Goal: Task Accomplishment & Management: Manage account settings

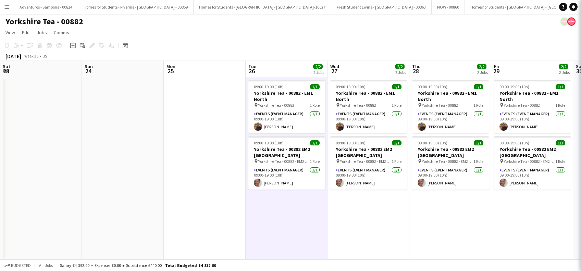
scroll to position [0, 194]
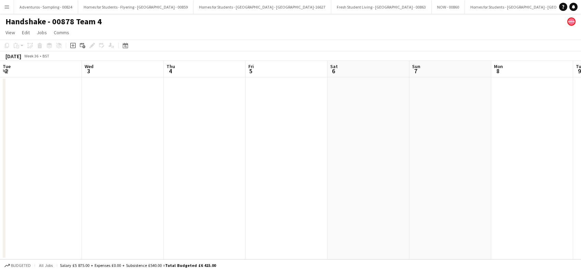
scroll to position [0, 164]
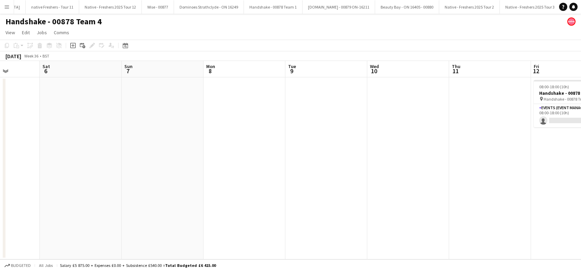
drag, startPoint x: 175, startPoint y: 179, endPoint x: 52, endPoint y: 216, distance: 129.1
click at [52, 216] on app-calendar-viewport "Tue 2 Wed 3 Thu 4 Fri 5 Sat 6 Sun 7 Mon 8 Tue 9 Wed 10 Thu 11 Fri 12 0/1 1 Job …" at bounding box center [290, 160] width 581 height 199
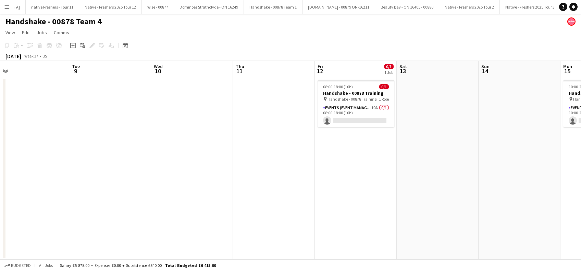
drag, startPoint x: 230, startPoint y: 207, endPoint x: 69, endPoint y: 231, distance: 163.1
click at [69, 231] on app-calendar-viewport "Thu 4 Fri 5 Sat 6 Sun 7 Mon 8 Tue 9 Wed 10 Thu 11 Fri 12 0/1 1 Job Sat 13 Sun 1…" at bounding box center [290, 160] width 581 height 199
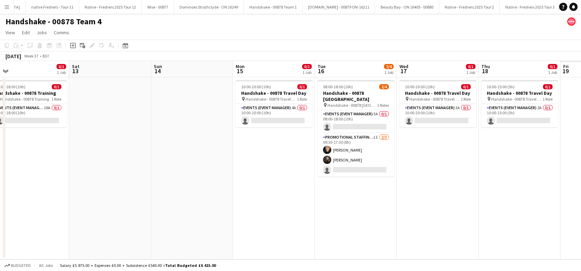
click at [22, 234] on app-calendar-viewport "Mon 8 Tue 9 Wed 10 Thu 11 Fri 12 0/1 1 Job Sat 13 Sun 14 Mon 15 0/1 1 Job Tue 1…" at bounding box center [290, 160] width 581 height 199
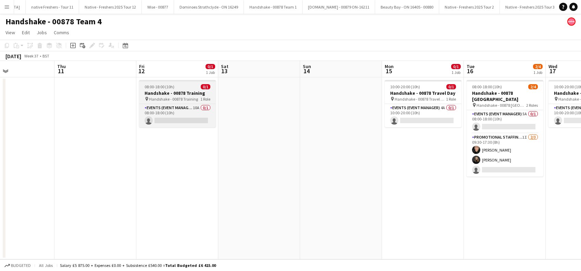
click at [170, 91] on h3 "Handshake - 00878 Training" at bounding box center [177, 93] width 77 height 6
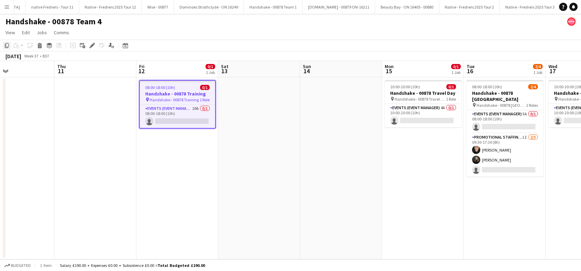
click at [7, 45] on icon "Copy" at bounding box center [6, 45] width 5 height 5
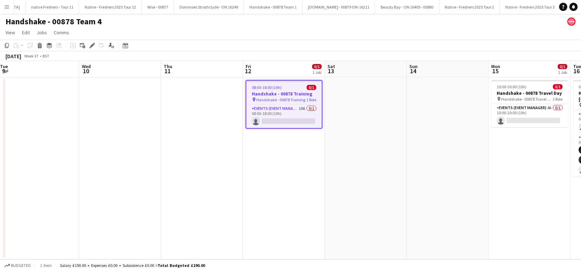
drag, startPoint x: 98, startPoint y: 189, endPoint x: 179, endPoint y: 189, distance: 80.8
click at [200, 189] on app-calendar-viewport "Sun 7 Mon 8 Tue 9 Wed 10 Thu 11 Fri 12 0/1 1 Job Sat 13 Sun 14 Mon 15 0/1 1 Job…" at bounding box center [290, 160] width 581 height 199
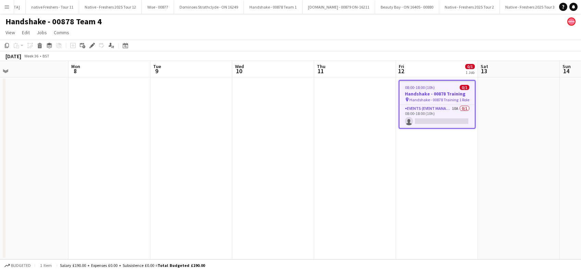
drag, startPoint x: 152, startPoint y: 195, endPoint x: 173, endPoint y: 192, distance: 20.8
click at [177, 192] on app-calendar-viewport "Fri 5 Sat 6 Sun 7 Mon 8 Tue 9 Wed 10 Thu 11 Fri 12 0/1 1 Job Sat 13 Sun 14 Mon …" at bounding box center [290, 160] width 581 height 199
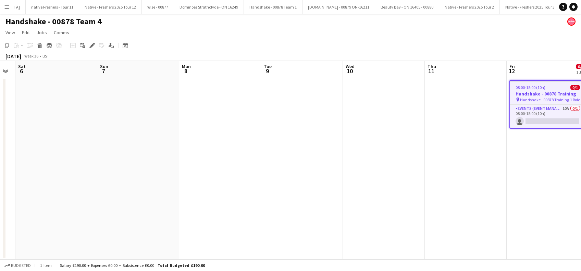
drag, startPoint x: 103, startPoint y: 196, endPoint x: 172, endPoint y: 191, distance: 69.0
click at [172, 191] on app-calendar-viewport "Thu 4 Fri 5 Sat 6 Sun 7 Mon 8 Tue 9 Wed 10 Thu 11 Fri 12 0/1 1 Job Sat 13 Sun 1…" at bounding box center [290, 160] width 581 height 199
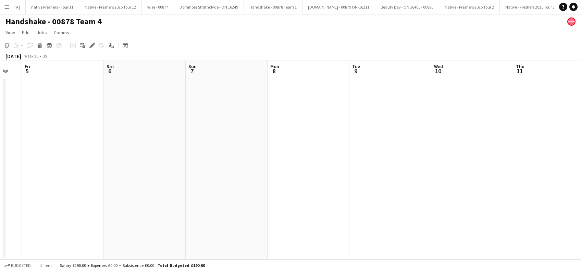
scroll to position [0, 141]
drag, startPoint x: 254, startPoint y: 191, endPoint x: 262, endPoint y: 191, distance: 7.9
click at [262, 191] on app-calendar-viewport "Wed 3 Thu 4 Fri 5 Sat 6 Sun 7 Mon 8 Tue 9 Wed 10 Thu 11 Fri 12 0/1 1 Job Sat 13…" at bounding box center [290, 160] width 581 height 199
click at [70, 145] on app-date-cell at bounding box center [64, 168] width 82 height 182
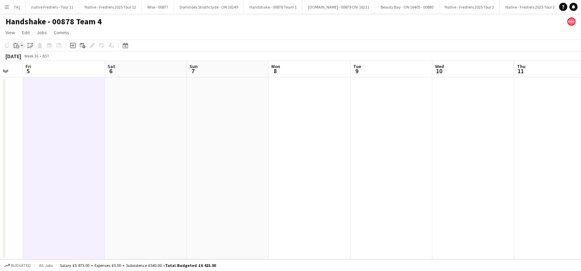
click at [16, 46] on icon "Paste" at bounding box center [16, 45] width 5 height 5
click at [27, 60] on link "Paste Ctrl+V" at bounding box center [50, 58] width 64 height 6
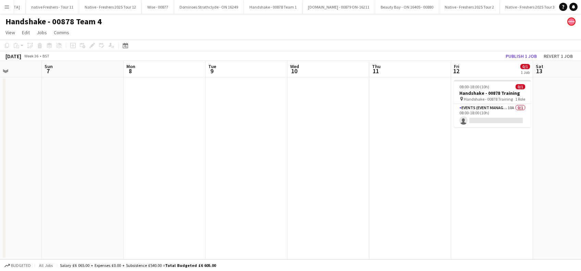
drag, startPoint x: 203, startPoint y: 139, endPoint x: 19, endPoint y: 188, distance: 190.3
click at [19, 188] on app-calendar-viewport "Wed 3 Thu 4 Fri 5 0/1 1 Job Sat 6 Sun 7 Mon 8 Tue 9 Wed 10 Thu 11 Fri 12 0/1 1 …" at bounding box center [290, 160] width 581 height 199
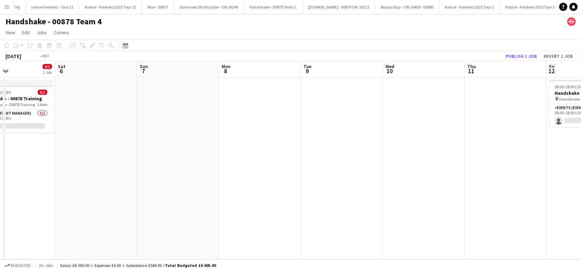
drag, startPoint x: 230, startPoint y: 163, endPoint x: 157, endPoint y: 178, distance: 74.4
click at [45, 193] on app-calendar-viewport "Wed 3 Thu 4 Fri 5 0/1 1 Job Sat 6 Sun 7 Mon 8 Tue 9 Wed 10 Thu 11 Fri 12 0/1 1 …" at bounding box center [290, 160] width 581 height 199
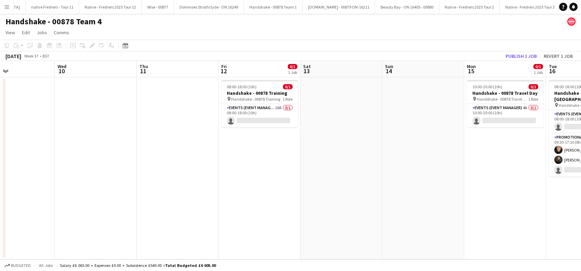
drag, startPoint x: 166, startPoint y: 182, endPoint x: 134, endPoint y: 189, distance: 32.3
click at [134, 189] on app-calendar-viewport "Sun 7 Mon 8 Tue 9 Wed 10 Thu 11 Fri 12 0/1 1 Job Sat 13 Sun 14 Mon 15 0/1 1 Job…" at bounding box center [290, 160] width 581 height 199
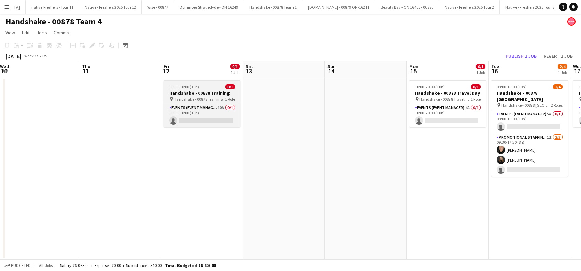
click at [195, 95] on h3 "Handshake - 00878 Training" at bounding box center [202, 93] width 77 height 6
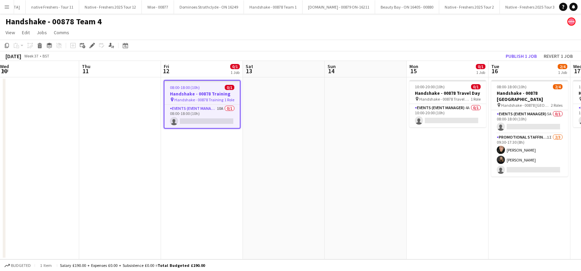
drag, startPoint x: 39, startPoint y: 47, endPoint x: 30, endPoint y: 58, distance: 14.6
click at [40, 47] on icon "Delete" at bounding box center [39, 45] width 5 height 5
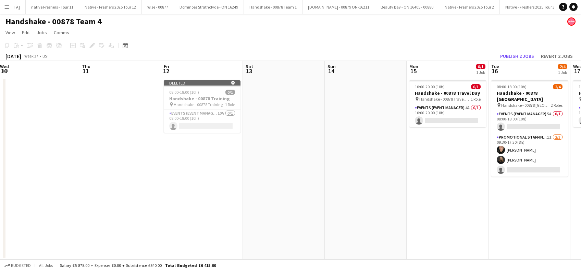
click at [193, 179] on app-date-cell "Deleted skull 08:00-18:00 (10h) 0/1 Handshake - 00878 Training pin Handshake - …" at bounding box center [202, 168] width 82 height 182
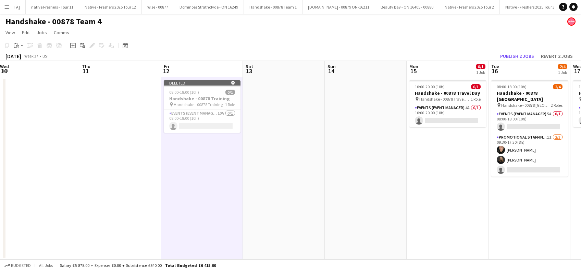
click at [278, 180] on app-date-cell at bounding box center [284, 168] width 82 height 182
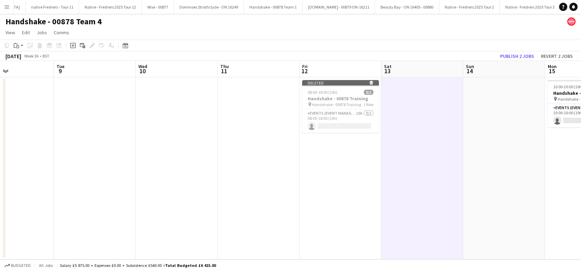
drag, startPoint x: 91, startPoint y: 222, endPoint x: 304, endPoint y: 224, distance: 212.7
click at [312, 223] on app-calendar-viewport "Sat 6 Sun 7 Mon 8 Tue 9 Wed 10 Thu 11 Fri 12 Sat 13 Sun 14 Mon 15 0/1 1 Job Tue…" at bounding box center [290, 160] width 581 height 199
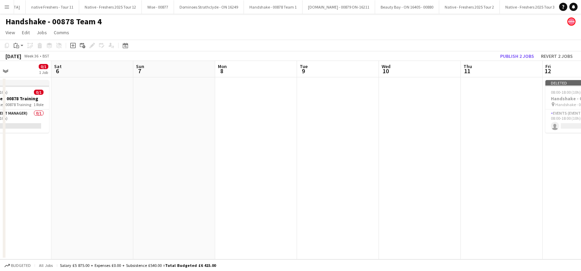
drag, startPoint x: 328, startPoint y: 228, endPoint x: 322, endPoint y: 229, distance: 6.2
click at [340, 228] on app-calendar-viewport "Wed 3 Thu 4 Fri 5 0/1 1 Job Sat 6 Sun 7 Mon 8 Tue 9 Wed 10 Thu 11 Fri 12 Sat 13…" at bounding box center [290, 160] width 581 height 199
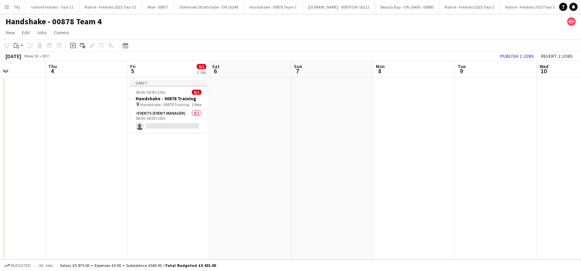
click at [189, 227] on app-calendar-viewport "Mon 1 Tue 2 Wed 3 Thu 4 Fri 5 0/1 1 Job Sat 6 Sun 7 Mon 8 Tue 9 Wed 10 Thu 11 F…" at bounding box center [290, 160] width 581 height 199
drag, startPoint x: 89, startPoint y: 170, endPoint x: 254, endPoint y: 168, distance: 164.4
click at [95, 169] on app-calendar-viewport "Mon 1 Tue 2 Wed 3 Thu 4 Fri 5 0/1 1 Job Sat 6 Sun 7 Mon 8 Tue 9 Wed 10 Thu 11 F…" at bounding box center [290, 160] width 581 height 199
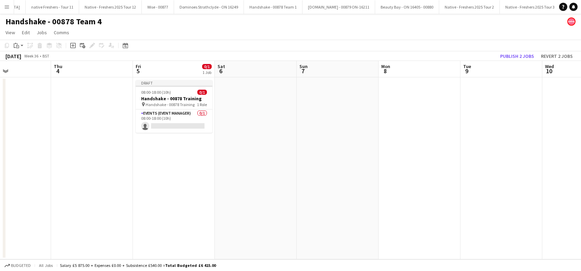
click at [252, 170] on app-date-cell at bounding box center [256, 168] width 82 height 182
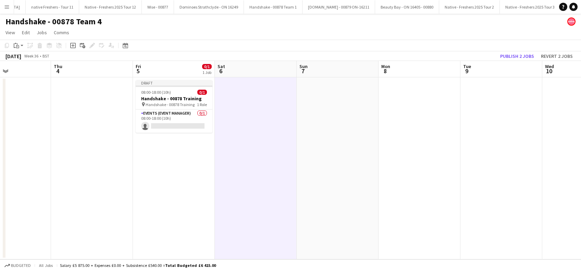
scroll to position [0, 195]
click at [514, 55] on button "Publish 2 jobs" at bounding box center [516, 56] width 39 height 9
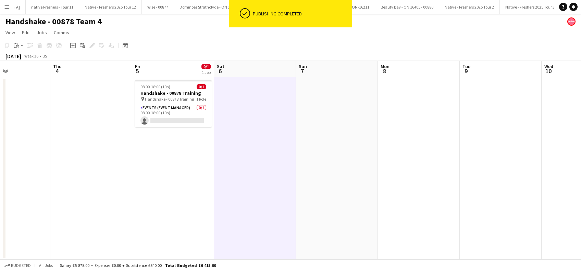
drag, startPoint x: 238, startPoint y: 126, endPoint x: 342, endPoint y: 109, distance: 105.1
click at [238, 126] on app-date-cell at bounding box center [255, 168] width 82 height 182
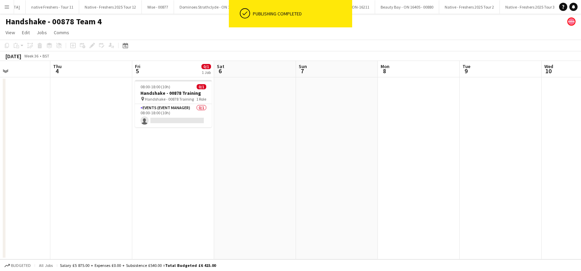
click at [361, 109] on app-date-cell at bounding box center [337, 168] width 82 height 182
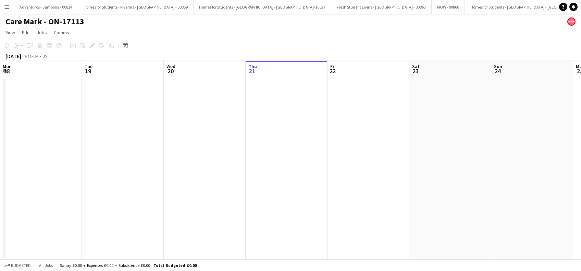
scroll to position [0, 164]
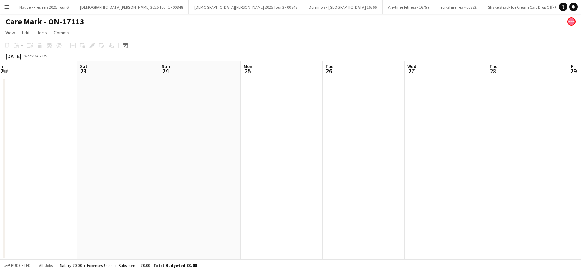
drag, startPoint x: 531, startPoint y: 144, endPoint x: 363, endPoint y: 150, distance: 168.6
click at [363, 150] on app-calendar-viewport "Mon 18 Tue 19 Wed 20 Thu 21 Fri 22 Sat 23 Sun 24 Mon 25 Tue 26 Wed 27 Thu 28 Fr…" at bounding box center [290, 160] width 581 height 199
drag, startPoint x: 291, startPoint y: 177, endPoint x: 423, endPoint y: 183, distance: 132.0
click at [237, 184] on app-calendar-viewport "Wed 20 Thu 21 Fri 22 Sat 23 Sun 24 Mon 25 Tue 26 Wed 27 Thu 28 Fri 29 Sat 30 Su…" at bounding box center [290, 160] width 581 height 199
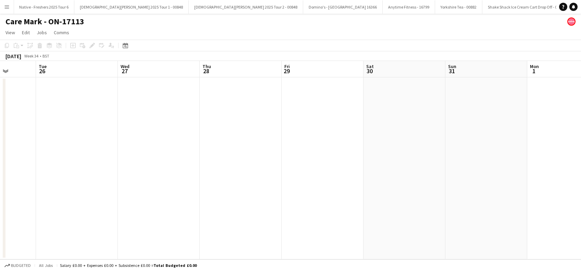
drag, startPoint x: 320, startPoint y: 203, endPoint x: 401, endPoint y: 192, distance: 81.3
click at [260, 208] on app-calendar-viewport "Sat 23 Sun 24 Mon 25 Tue 26 Wed 27 Thu 28 Fri 29 Sat 30 Sun 31 Mon 1 Tue 2 Wed …" at bounding box center [290, 160] width 581 height 199
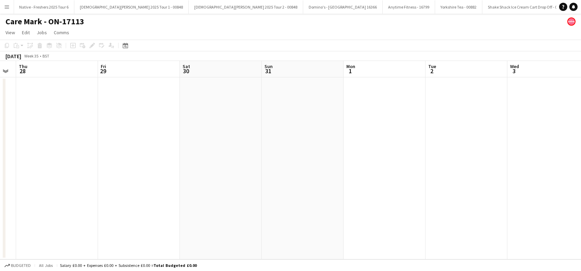
drag, startPoint x: 389, startPoint y: 201, endPoint x: 249, endPoint y: 202, distance: 140.1
click at [246, 203] on app-calendar-viewport "Mon 25 Tue 26 Wed 27 Thu 28 Fri 29 Sat 30 Sun 31 Mon 1 Tue 2 Wed 3 Thu 4 Fri 5 …" at bounding box center [290, 160] width 581 height 199
drag, startPoint x: 419, startPoint y: 198, endPoint x: 308, endPoint y: 209, distance: 112.1
click at [301, 209] on app-calendar-viewport "Fri 29 Sat 30 Sun 31 Mon 1 Tue 2 Wed 3 Thu 4 Fri 5 Sat 6 Sun 7 Mon 8 Tue 9 Wed …" at bounding box center [290, 160] width 581 height 199
drag, startPoint x: 455, startPoint y: 197, endPoint x: 406, endPoint y: 193, distance: 48.8
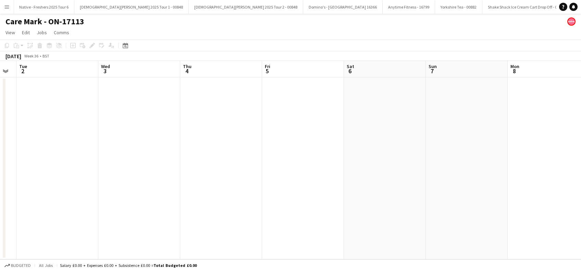
click at [312, 210] on app-calendar-viewport "Fri 29 Sat 30 Sun 31 Mon 1 Tue 2 Wed 3 Thu 4 Fri 5 Sat 6 Sun 7 Mon 8 Tue 9 Wed …" at bounding box center [290, 160] width 581 height 199
drag, startPoint x: 424, startPoint y: 192, endPoint x: 457, endPoint y: 173, distance: 38.8
click at [353, 199] on app-calendar-viewport "Mon 1 Tue 2 Wed 3 Thu 4 Fri 5 Sat 6 Sun 7 Mon 8 Tue 9 Wed 10 Thu 11 Fri 12 Sat …" at bounding box center [290, 160] width 581 height 199
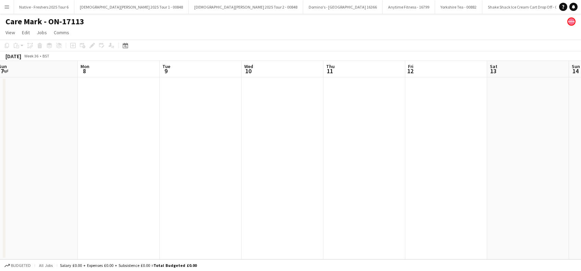
drag, startPoint x: 477, startPoint y: 179, endPoint x: 389, endPoint y: 195, distance: 89.6
click at [375, 197] on app-calendar-viewport "Wed 3 Thu 4 Fri 5 Sat 6 Sun 7 Mon 8 Tue 9 Wed 10 Thu 11 Fri 12 Sat 13 Sun 14 Mo…" at bounding box center [290, 160] width 581 height 199
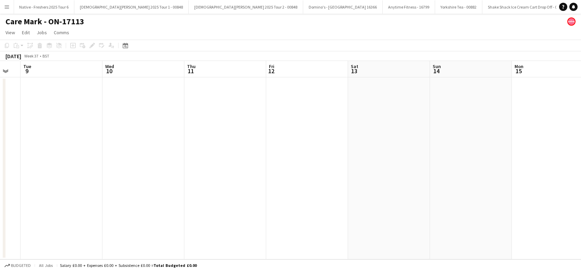
drag, startPoint x: 430, startPoint y: 190, endPoint x: 405, endPoint y: 195, distance: 25.3
click at [405, 195] on app-calendar-viewport "Fri 5 Sat 6 Sun 7 Mon 8 Tue 9 Wed 10 Thu 11 Fri 12 Sat 13 Sun 14 Mon 15 Tue 16 …" at bounding box center [290, 160] width 581 height 199
drag, startPoint x: 379, startPoint y: 203, endPoint x: 452, endPoint y: 188, distance: 74.4
click at [358, 205] on app-calendar-viewport "Sun 7 Mon 8 Tue 9 Wed 10 Thu 11 Fri 12 Sat 13 Sun 14 Mon 15 Tue 16 Wed 17 Thu 1…" at bounding box center [290, 160] width 581 height 199
drag, startPoint x: 390, startPoint y: 219, endPoint x: 518, endPoint y: 198, distance: 129.1
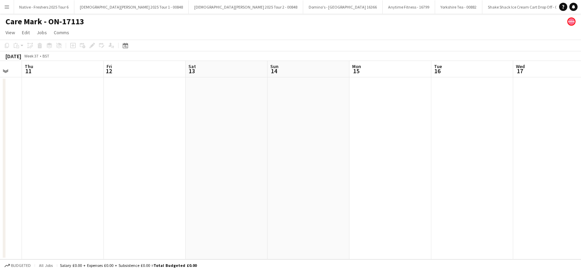
click at [379, 222] on app-calendar-viewport "Sun 7 Mon 8 Tue 9 Wed 10 Thu 11 Fri 12 Sat 13 Sun 14 Mon 15 Tue 16 Wed 17 Thu 1…" at bounding box center [290, 160] width 581 height 199
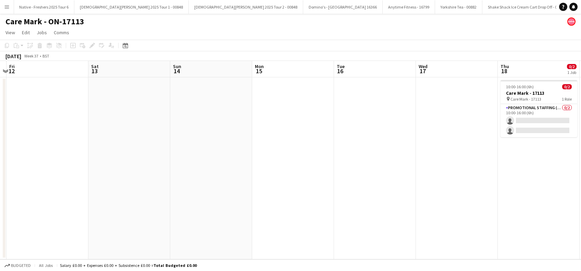
scroll to position [0, 215]
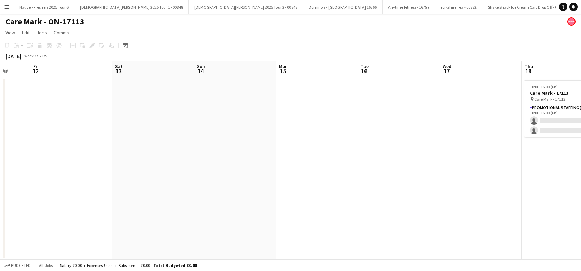
click at [381, 224] on app-calendar-viewport "Tue 9 Wed 10 Thu 11 Fri 12 Sat 13 Sun 14 Mon 15 Tue 16 Wed 17 Thu 18 0/2 1 Job …" at bounding box center [290, 160] width 581 height 199
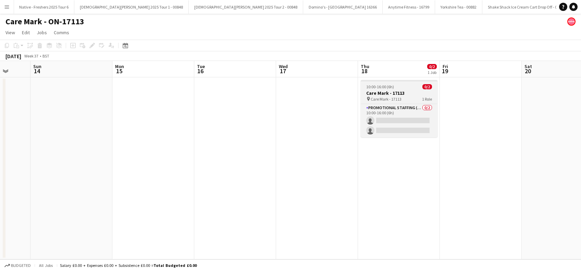
click at [392, 95] on h3 "Care Mark - 17113" at bounding box center [399, 93] width 77 height 6
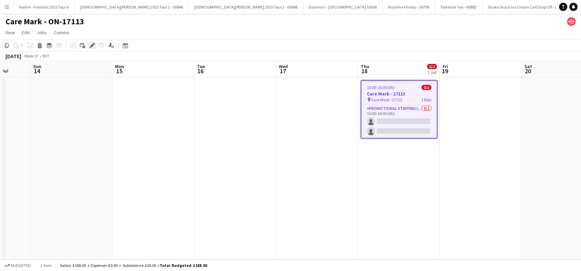
click at [94, 46] on icon "Edit" at bounding box center [91, 45] width 5 height 5
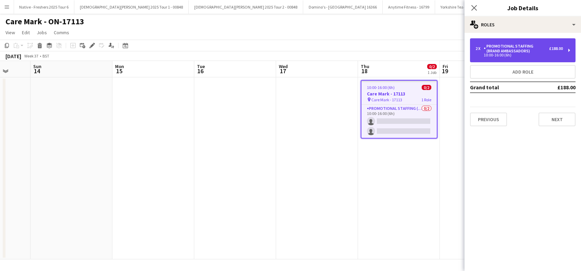
click at [529, 52] on div "Promotional Staffing (Brand Ambassadors)" at bounding box center [516, 49] width 65 height 10
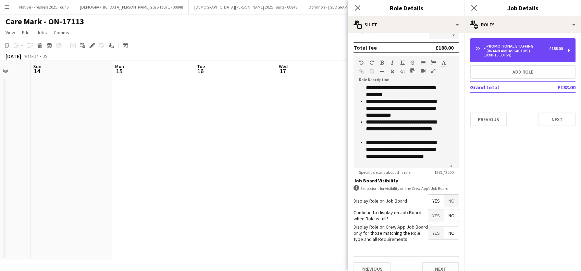
scroll to position [277, 0]
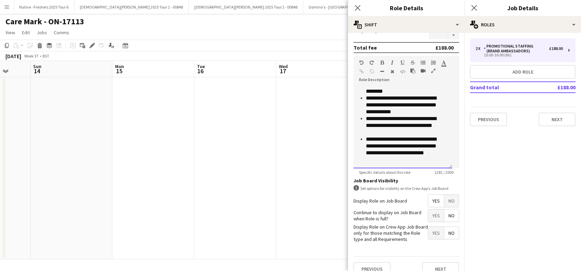
click at [410, 161] on p "**********" at bounding box center [403, 149] width 74 height 27
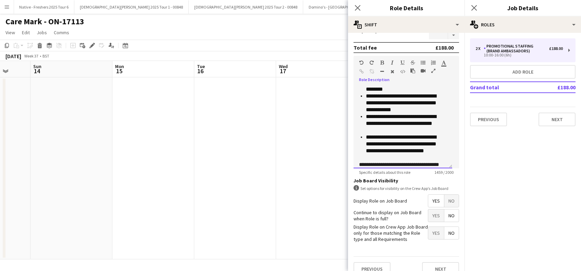
scroll to position [315, 0]
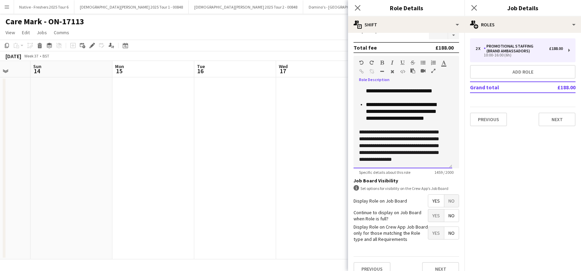
click at [410, 161] on div "**********" at bounding box center [403, 146] width 88 height 34
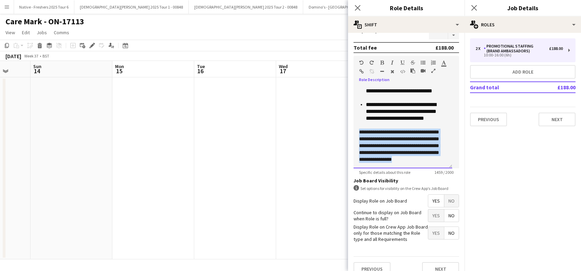
drag, startPoint x: 378, startPoint y: 165, endPoint x: 358, endPoint y: 123, distance: 46.4
click at [358, 123] on div "**********" at bounding box center [402, 127] width 99 height 82
copy span "**********"
click at [556, 119] on button "Next" at bounding box center [556, 120] width 37 height 14
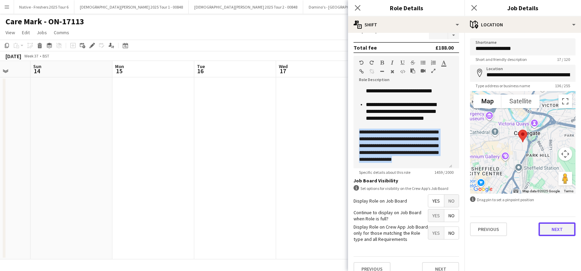
click at [562, 231] on button "Next" at bounding box center [556, 230] width 37 height 14
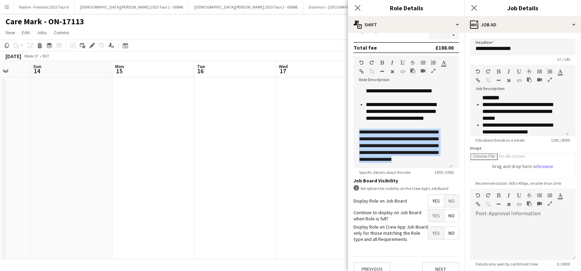
scroll to position [326, 0]
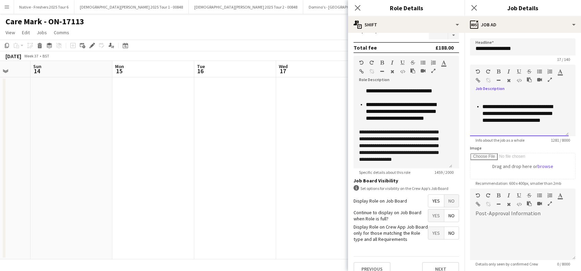
click at [523, 130] on p "**********" at bounding box center [519, 116] width 74 height 27
click at [523, 129] on div "**********" at bounding box center [519, 114] width 88 height 34
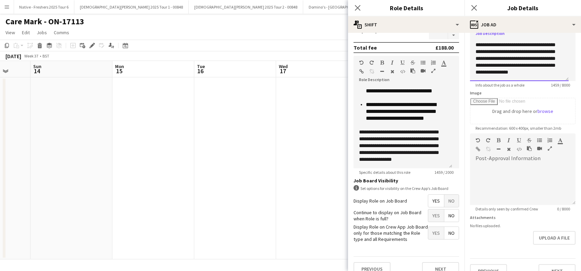
scroll to position [67, 0]
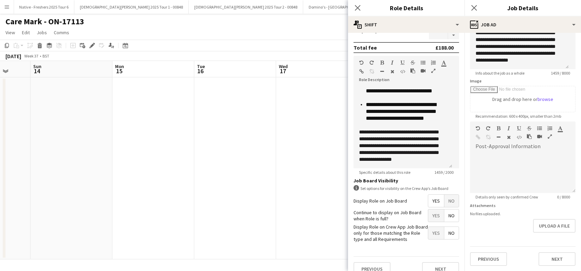
click at [559, 269] on div "**********" at bounding box center [522, 119] width 116 height 306
click at [556, 260] on button "Next" at bounding box center [556, 259] width 37 height 14
type input "*******"
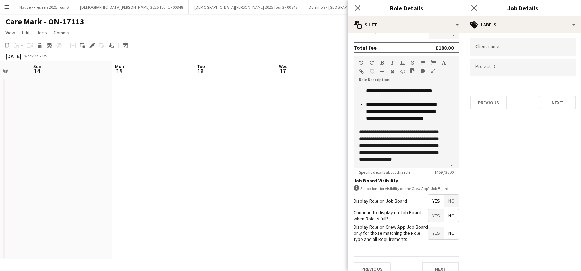
scroll to position [0, 0]
click at [554, 105] on button "Next" at bounding box center [556, 103] width 37 height 14
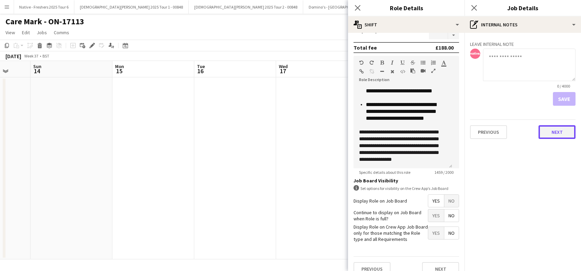
click at [560, 128] on button "Next" at bounding box center [556, 132] width 37 height 14
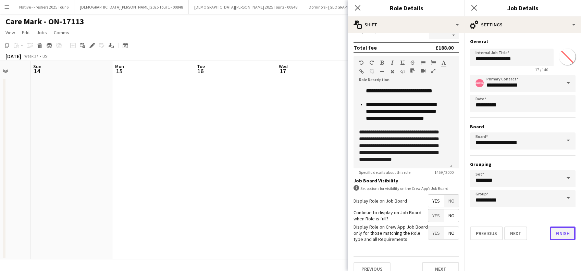
click at [563, 237] on button "Finish" at bounding box center [563, 234] width 26 height 14
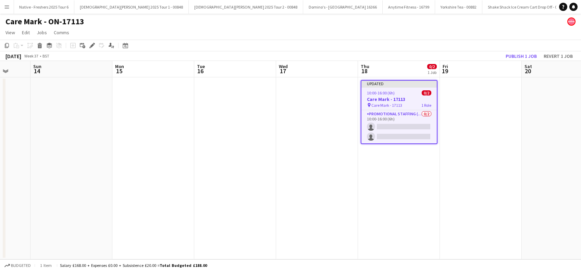
click at [411, 160] on app-date-cell "Updated 10:00-16:00 (6h) 0/2 Care Mark - 17113 pin Care Mark - 17113 1 Role Pro…" at bounding box center [399, 168] width 82 height 182
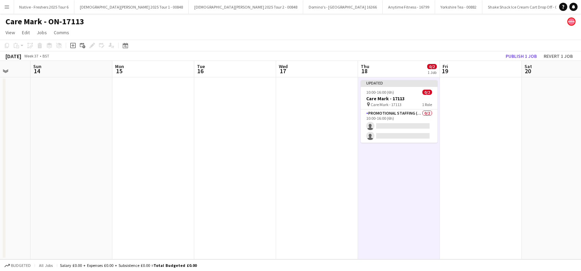
click at [474, 144] on app-date-cell at bounding box center [481, 168] width 82 height 182
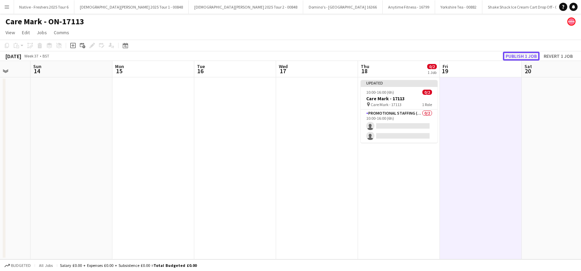
click at [510, 58] on button "Publish 1 job" at bounding box center [521, 56] width 37 height 9
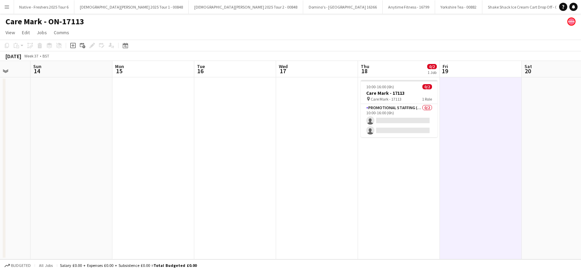
click at [182, 169] on app-date-cell at bounding box center [153, 168] width 82 height 182
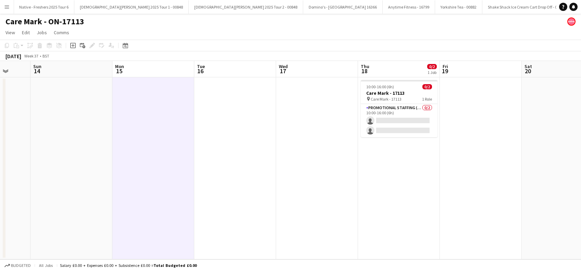
click at [287, 219] on app-date-cell at bounding box center [317, 168] width 82 height 182
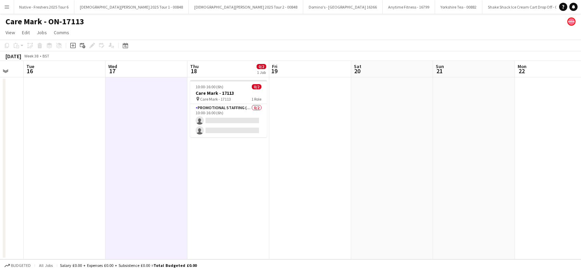
scroll to position [0, 223]
drag, startPoint x: 394, startPoint y: 208, endPoint x: 222, endPoint y: 227, distance: 173.0
click at [222, 227] on app-calendar-viewport "Sat 13 Sun 14 Mon 15 Tue 16 Wed 17 Thu 18 0/2 1 Job Fri 19 Sat 20 Sun 21 Mon 22…" at bounding box center [290, 160] width 581 height 199
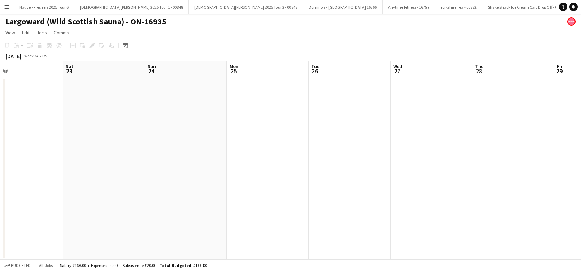
drag, startPoint x: 268, startPoint y: 169, endPoint x: 91, endPoint y: 195, distance: 178.8
click at [85, 200] on app-calendar-viewport "Mon 18 Tue 19 Wed 20 Thu 21 Fri 22 Sat 23 Sun 24 Mon 25 Tue 26 Wed 27 Thu 28 Fr…" at bounding box center [290, 160] width 581 height 199
drag, startPoint x: 4, startPoint y: 233, endPoint x: 65, endPoint y: 225, distance: 61.9
click at [7, 234] on app-calendar-viewport "Mon 18 Tue 19 Wed 20 Thu 21 Fri 22 Sat 23 Sun 24 Mon 25 Tue 26 Wed 27 Thu 28 Fr…" at bounding box center [290, 160] width 581 height 199
drag, startPoint x: 161, startPoint y: 216, endPoint x: 63, endPoint y: 226, distance: 98.1
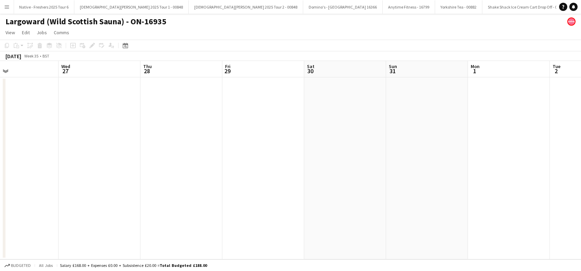
click at [35, 234] on app-calendar-viewport "Fri 22 Sat 23 Sun 24 Mon 25 Tue 26 Wed 27 Thu 28 Fri 29 Sat 30 Sun 31 Mon 1 Tue…" at bounding box center [290, 160] width 581 height 199
drag, startPoint x: 105, startPoint y: 225, endPoint x: 99, endPoint y: 225, distance: 6.2
click at [99, 225] on app-calendar-viewport "Fri 22 Sat 23 Sun 24 Mon 25 Tue 26 Wed 27 Thu 28 Fri 29 Sat 30 Sun 31 Mon 1 Tue…" at bounding box center [290, 160] width 581 height 199
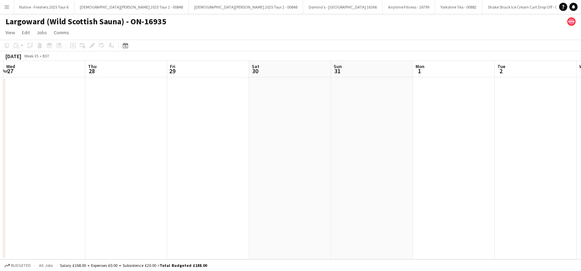
drag, startPoint x: 237, startPoint y: 212, endPoint x: 148, endPoint y: 222, distance: 88.9
click at [138, 230] on app-calendar-viewport "Sun 24 Mon 25 Tue 26 Wed 27 Thu 28 Fri 29 Sat 30 Sun 31 Mon 1 Tue 2 Wed 3 Thu 4…" at bounding box center [290, 160] width 581 height 199
drag, startPoint x: 168, startPoint y: 220, endPoint x: 165, endPoint y: 219, distance: 3.6
click at [166, 221] on app-calendar-viewport "Thu 28 Fri 29 Sat 30 Sun 31 Mon 1 Tue 2 Wed 3 Thu 4 Fri 5 Sat 6 Sun 7 Mon 8 Tue…" at bounding box center [290, 160] width 581 height 199
drag, startPoint x: 193, startPoint y: 208, endPoint x: 82, endPoint y: 215, distance: 111.5
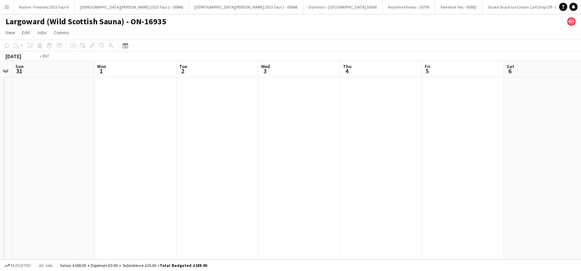
click at [77, 224] on app-calendar-viewport "Thu 28 Fri 29 Sat 30 Sun 31 Mon 1 Tue 2 Wed 3 Thu 4 Fri 5 Sat 6 Sun 7 Mon 8 Tue…" at bounding box center [290, 160] width 581 height 199
drag, startPoint x: 177, startPoint y: 212, endPoint x: 58, endPoint y: 243, distance: 123.3
click at [58, 242] on app-calendar-viewport "Sat 30 Sun 31 Mon 1 Tue 2 Wed 3 Thu 4 Fri 5 Sat 6 Sun 7 Mon 8 Tue 9 0/2 1 Job W…" at bounding box center [290, 160] width 581 height 199
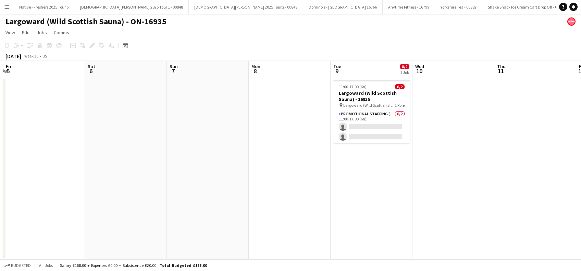
drag, startPoint x: 254, startPoint y: 211, endPoint x: 141, endPoint y: 228, distance: 114.7
click at [138, 230] on app-calendar-viewport "Mon 1 Tue 2 Wed 3 Thu 4 Fri 5 Sat 6 Sun 7 Mon 8 Tue 9 0/2 1 Job Wed 10 Thu 11 F…" at bounding box center [290, 160] width 581 height 199
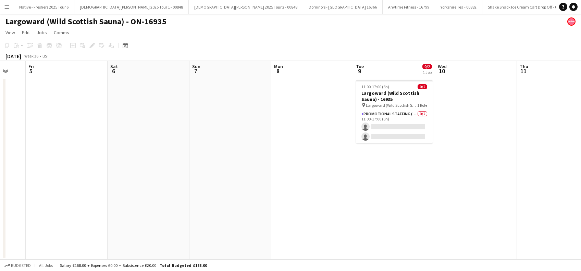
drag, startPoint x: 146, startPoint y: 212, endPoint x: 145, endPoint y: 204, distance: 8.0
click at [145, 212] on app-calendar-viewport "Mon 1 Tue 2 Wed 3 Thu 4 Fri 5 Sat 6 Sun 7 Mon 8 Tue 9 0/2 1 Job Wed 10 Thu 11 F…" at bounding box center [290, 160] width 581 height 199
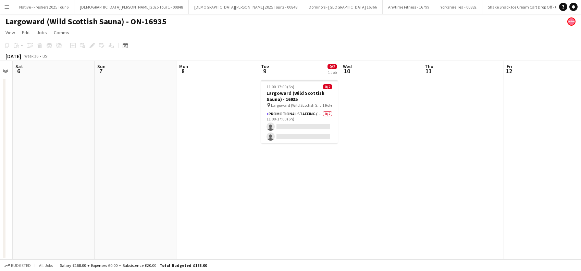
drag, startPoint x: 91, startPoint y: 208, endPoint x: 87, endPoint y: 204, distance: 4.8
click at [90, 208] on app-calendar-viewport "Wed 3 Thu 4 Fri 5 Sat 6 Sun 7 Mon 8 Tue 9 0/2 1 Job Wed 10 Thu 11 Fri 12 Sat 13…" at bounding box center [290, 160] width 581 height 199
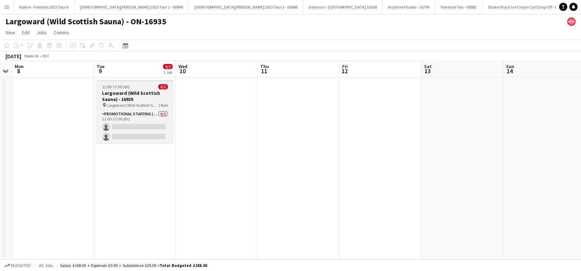
click at [122, 103] on span "Largoward (Wild Scottish Sauna) -16935" at bounding box center [131, 105] width 51 height 5
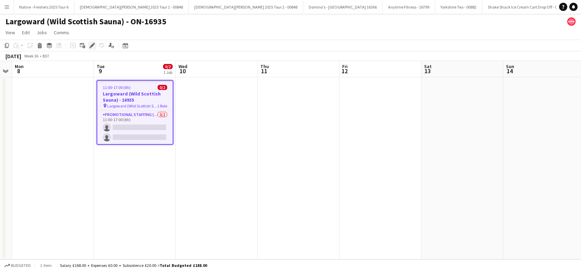
click at [92, 47] on icon "Edit" at bounding box center [91, 45] width 5 height 5
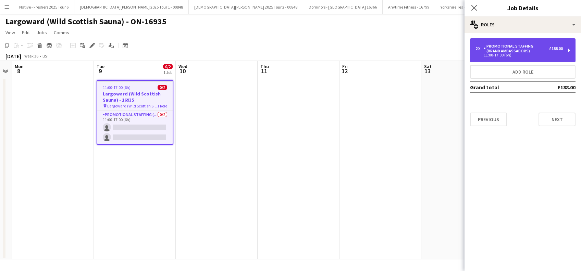
click at [537, 52] on div "Promotional Staffing (Brand Ambassadors)" at bounding box center [516, 49] width 65 height 10
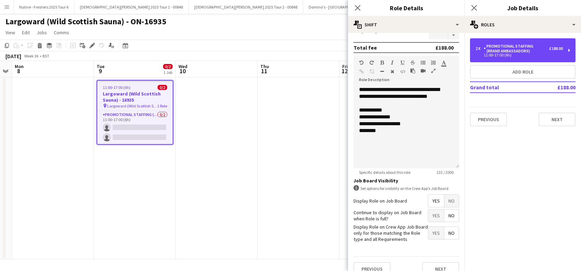
scroll to position [91, 0]
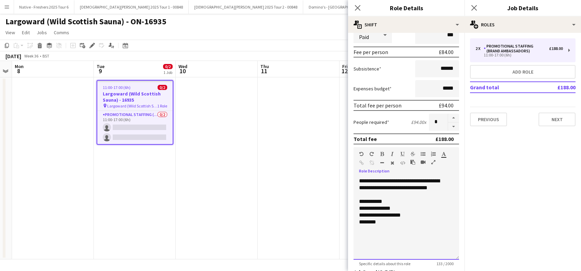
click at [448, 188] on div "**********" at bounding box center [405, 219] width 105 height 82
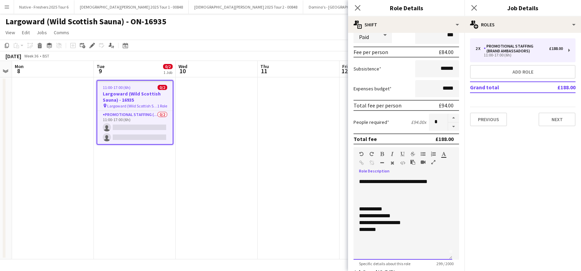
scroll to position [0, 0]
click at [396, 187] on div "**********" at bounding box center [402, 219] width 99 height 82
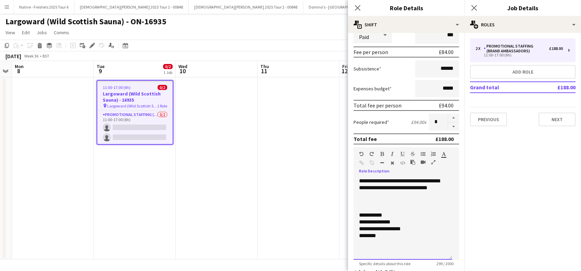
click at [401, 238] on div "********" at bounding box center [399, 236] width 80 height 7
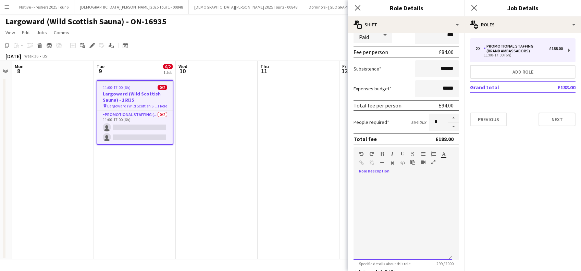
scroll to position [155, 0]
click at [390, 205] on div "**********" at bounding box center [402, 219] width 99 height 82
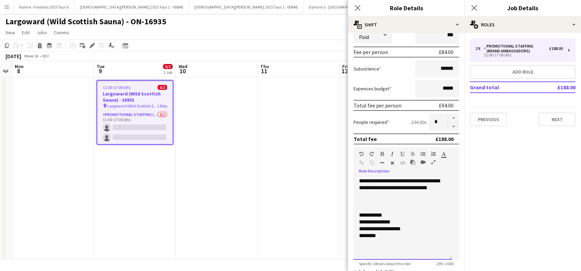
click at [384, 194] on div "**********" at bounding box center [399, 188] width 80 height 21
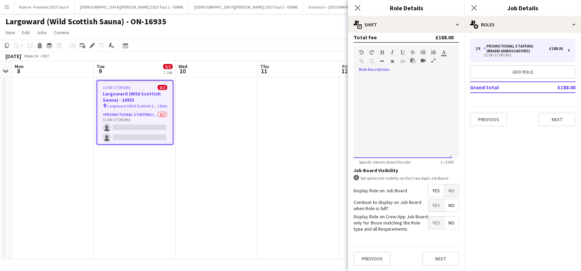
click at [392, 78] on div at bounding box center [402, 117] width 99 height 82
click at [360, 77] on div at bounding box center [402, 117] width 99 height 82
drag, startPoint x: 427, startPoint y: 145, endPoint x: 301, endPoint y: 77, distance: 143.4
click at [301, 77] on body "Menu Boards Boards Boards All jobs Status Workforce Workforce My Workforce Recr…" at bounding box center [290, 135] width 581 height 271
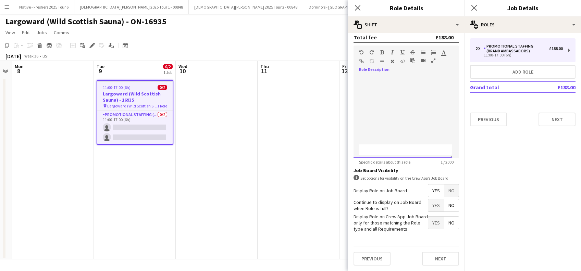
scroll to position [152, 0]
drag, startPoint x: 407, startPoint y: 135, endPoint x: 410, endPoint y: 145, distance: 10.4
click at [410, 145] on div at bounding box center [402, 117] width 99 height 82
drag, startPoint x: 426, startPoint y: 150, endPoint x: 370, endPoint y: 142, distance: 57.0
click at [370, 143] on div at bounding box center [522, 150] width 324 height 14
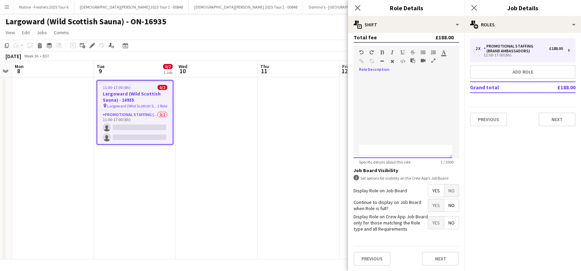
click at [394, 99] on div at bounding box center [402, 117] width 99 height 82
drag, startPoint x: 368, startPoint y: 143, endPoint x: 420, endPoint y: 131, distance: 52.7
click at [421, 130] on div at bounding box center [402, 117] width 99 height 82
click at [386, 76] on div at bounding box center [402, 117] width 99 height 82
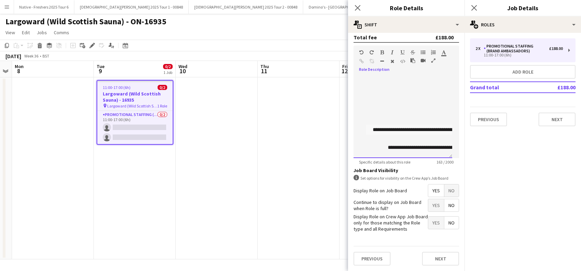
click at [373, 144] on div "****" at bounding box center [375, 148] width 19 height 8
drag, startPoint x: 368, startPoint y: 135, endPoint x: 366, endPoint y: 91, distance: 43.6
click at [366, 91] on div "**********" at bounding box center [402, 117] width 99 height 82
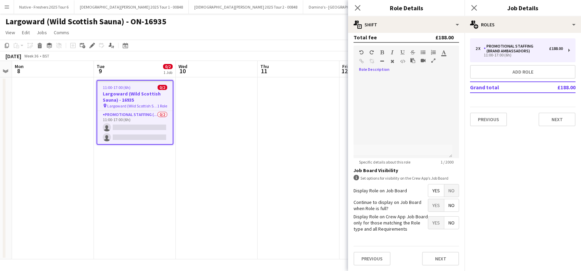
click at [404, 146] on div at bounding box center [503, 150] width 300 height 8
drag, startPoint x: 404, startPoint y: 146, endPoint x: 392, endPoint y: 120, distance: 28.5
click at [392, 120] on div at bounding box center [402, 117] width 99 height 82
click at [408, 143] on div "**********" at bounding box center [476, 150] width 324 height 14
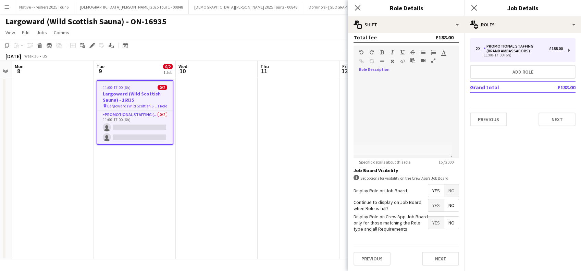
click at [400, 146] on div "**********" at bounding box center [469, 150] width 300 height 8
drag, startPoint x: 426, startPoint y: 147, endPoint x: 367, endPoint y: 141, distance: 58.8
click at [367, 146] on div "**********" at bounding box center [471, 150] width 300 height 8
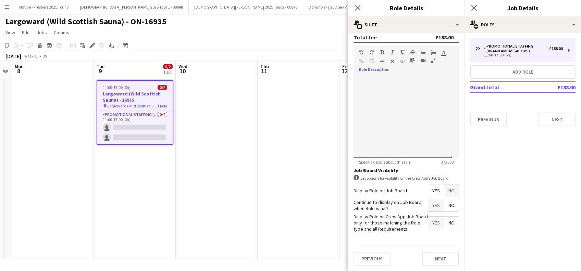
click at [381, 76] on div at bounding box center [402, 117] width 99 height 82
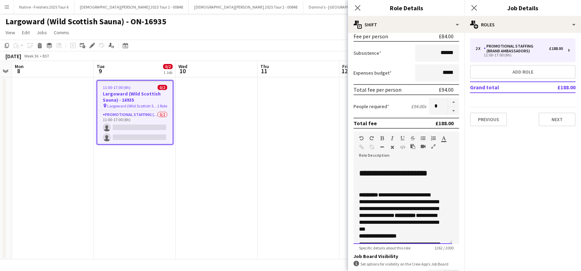
click at [382, 195] on p "**********" at bounding box center [399, 212] width 80 height 41
click at [405, 186] on h2 "**********" at bounding box center [399, 179] width 80 height 25
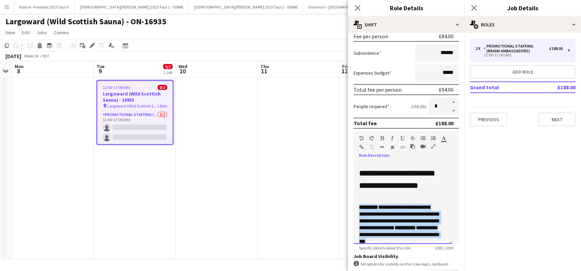
drag, startPoint x: 440, startPoint y: 194, endPoint x: 358, endPoint y: 209, distance: 83.9
click at [358, 209] on div "**********" at bounding box center [402, 203] width 99 height 82
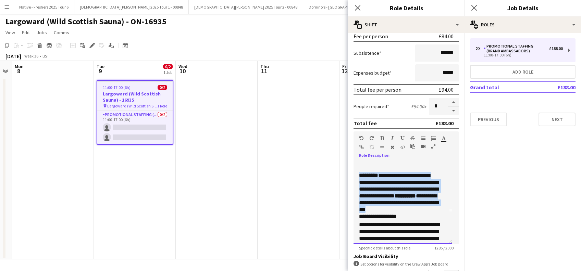
scroll to position [46, 0]
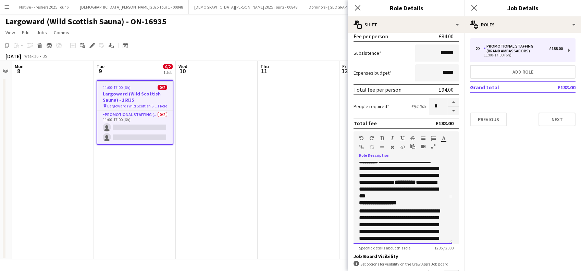
click at [416, 203] on h3 "**********" at bounding box center [399, 203] width 80 height 7
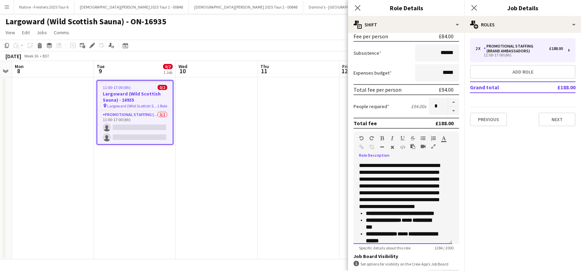
click at [382, 199] on span "**********" at bounding box center [399, 186] width 81 height 46
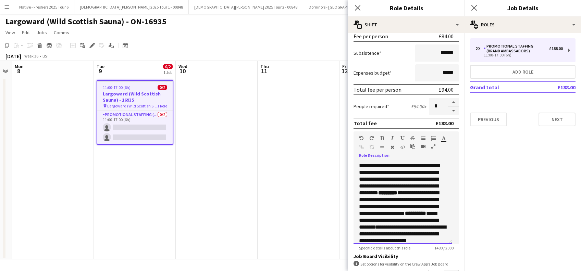
scroll to position [92, 0]
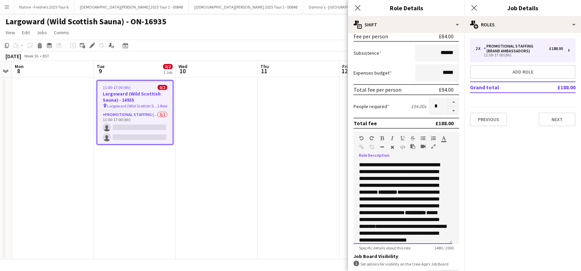
click at [381, 195] on span "**********" at bounding box center [399, 178] width 81 height 33
click at [377, 222] on span "**********" at bounding box center [399, 210] width 81 height 26
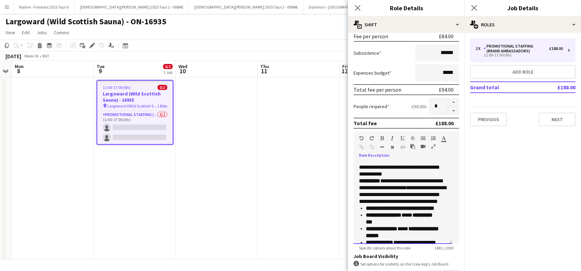
click at [364, 190] on span "**********" at bounding box center [400, 184] width 83 height 12
click at [368, 200] on span "**********" at bounding box center [402, 194] width 87 height 19
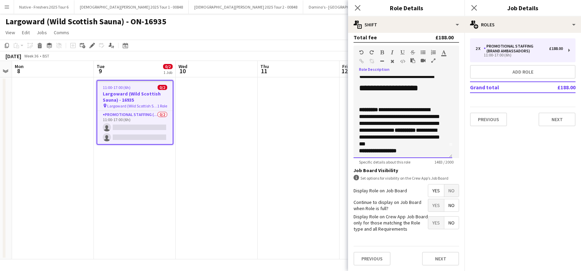
scroll to position [0, 0]
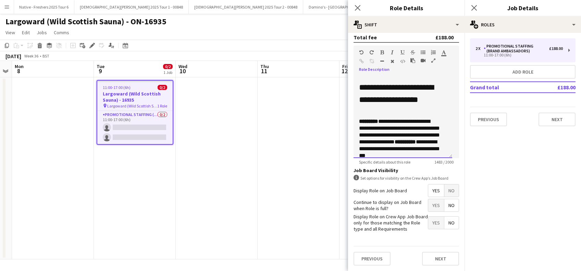
click at [383, 118] on p "**********" at bounding box center [399, 138] width 80 height 41
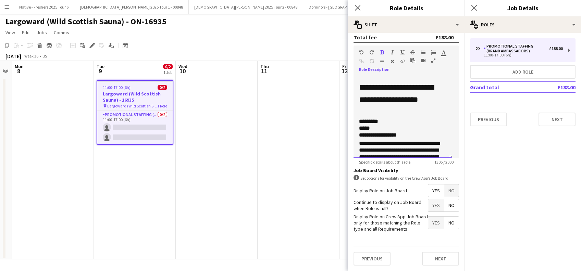
click at [390, 118] on p "*********" at bounding box center [399, 121] width 80 height 7
click at [393, 112] on h2 "**********" at bounding box center [399, 99] width 80 height 37
click at [386, 118] on p "*********" at bounding box center [399, 121] width 80 height 7
click at [380, 146] on p "*****" at bounding box center [399, 149] width 80 height 7
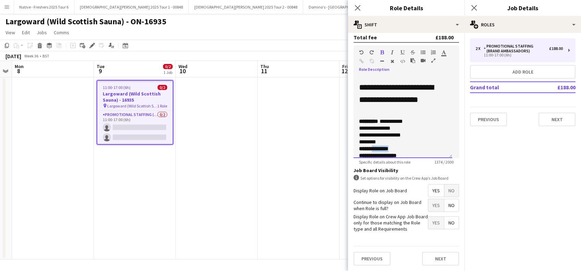
drag, startPoint x: 398, startPoint y: 142, endPoint x: 374, endPoint y: 140, distance: 23.7
click at [374, 146] on p "**********" at bounding box center [399, 149] width 80 height 7
click at [383, 50] on icon "button" at bounding box center [382, 52] width 4 height 5
drag, startPoint x: 425, startPoint y: 130, endPoint x: 419, endPoint y: 142, distance: 13.2
click at [426, 132] on p "**********" at bounding box center [399, 135] width 80 height 7
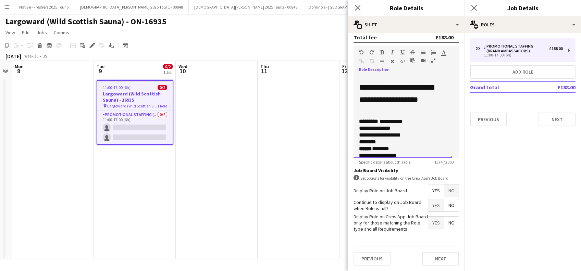
click at [417, 125] on p "**********" at bounding box center [399, 128] width 80 height 7
click at [411, 118] on p "**********" at bounding box center [399, 121] width 80 height 7
click at [373, 132] on p "**********" at bounding box center [399, 135] width 80 height 7
click at [374, 121] on p "**********" at bounding box center [399, 125] width 80 height 14
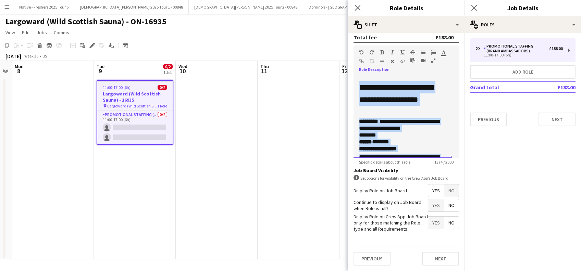
drag, startPoint x: 400, startPoint y: 138, endPoint x: 325, endPoint y: 51, distance: 115.1
click at [325, 51] on body "Menu Boards Boards Boards All jobs Status Workforce Workforce My Workforce Recr…" at bounding box center [290, 135] width 581 height 271
click at [553, 121] on button "Next" at bounding box center [556, 120] width 37 height 14
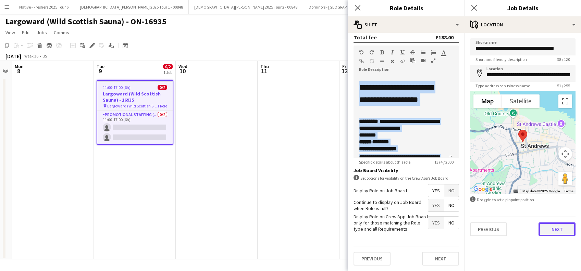
click at [559, 230] on button "Next" at bounding box center [556, 230] width 37 height 14
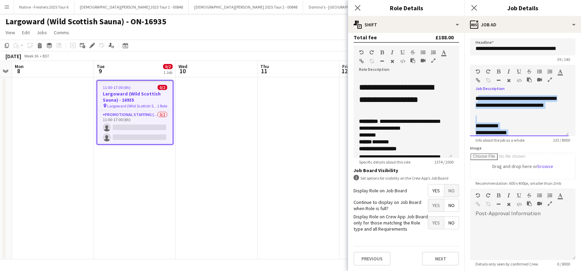
drag, startPoint x: 507, startPoint y: 129, endPoint x: 478, endPoint y: 79, distance: 57.7
click at [478, 79] on div "**********" at bounding box center [522, 101] width 105 height 72
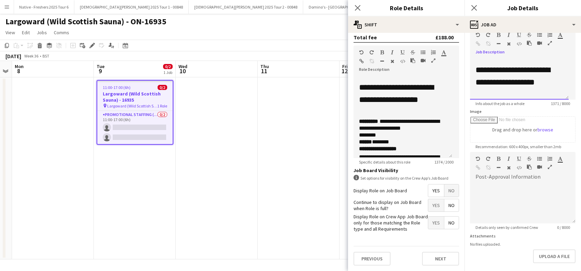
scroll to position [67, 0]
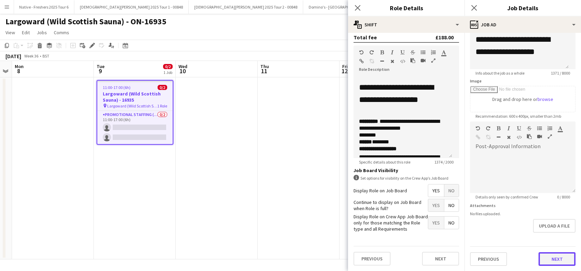
click at [547, 259] on button "Next" at bounding box center [556, 259] width 37 height 14
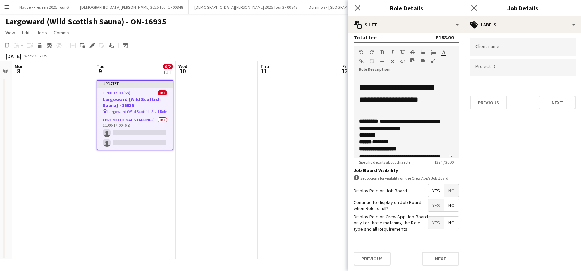
type input "*******"
click at [557, 101] on button "Next" at bounding box center [556, 103] width 37 height 14
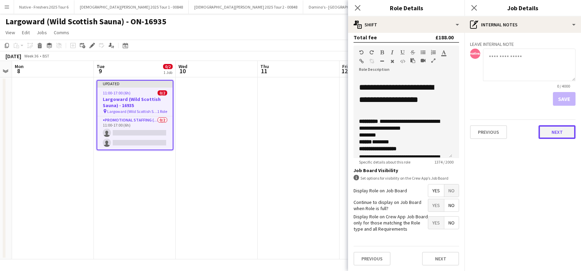
click at [553, 134] on button "Next" at bounding box center [556, 132] width 37 height 14
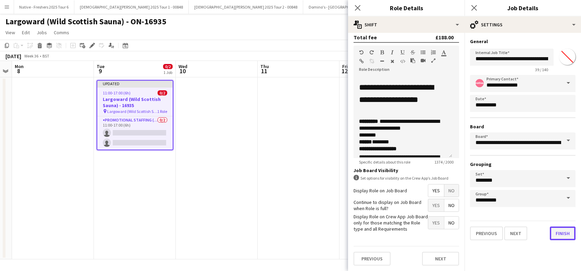
click at [561, 236] on button "Finish" at bounding box center [563, 234] width 26 height 14
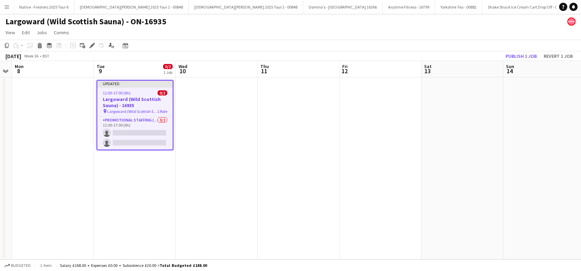
click at [457, 110] on app-date-cell at bounding box center [462, 168] width 82 height 182
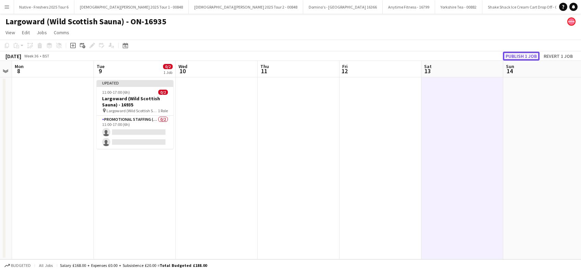
click at [522, 57] on button "Publish 1 job" at bounding box center [521, 56] width 37 height 9
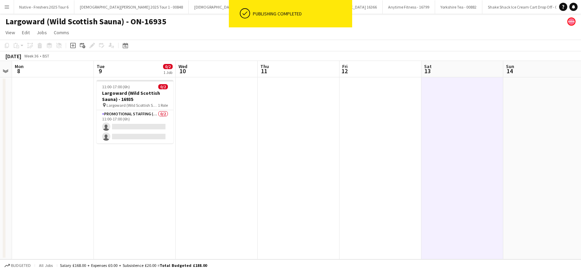
click at [115, 203] on app-date-cell "11:00-17:00 (6h) 0/2 Largoward (Wild Scottish Sauna) - 16935 pin Largoward (Wil…" at bounding box center [135, 168] width 82 height 182
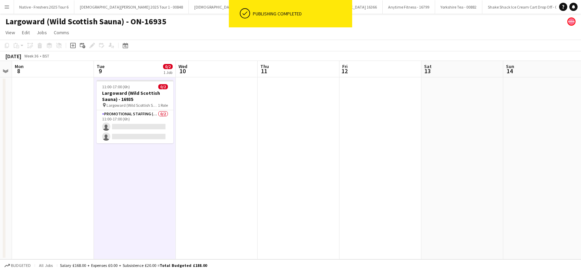
click at [239, 188] on app-date-cell at bounding box center [217, 168] width 82 height 182
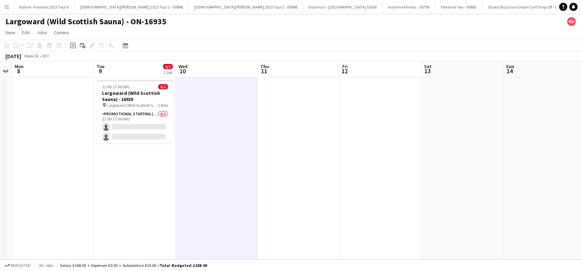
click at [129, 167] on app-date-cell "11:00-17:00 (6h) 0/2 Largoward (Wild Scottish Sauna) - 16935 pin Largoward (Wil…" at bounding box center [135, 168] width 82 height 182
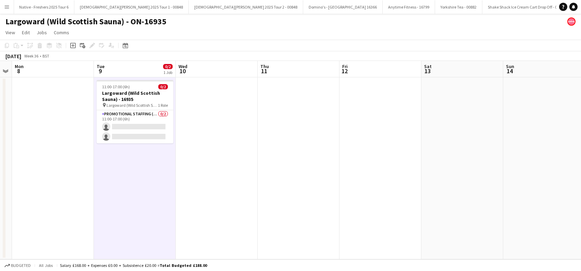
click at [195, 168] on app-date-cell at bounding box center [217, 168] width 82 height 182
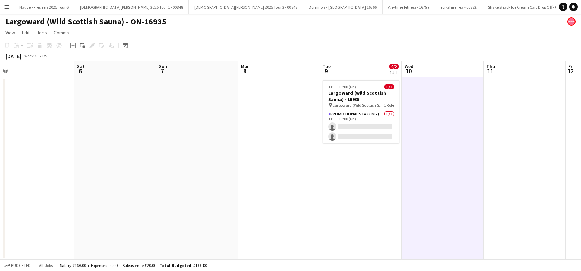
scroll to position [0, 168]
drag, startPoint x: 156, startPoint y: 184, endPoint x: 384, endPoint y: 193, distance: 227.9
click at [384, 193] on app-calendar-viewport "Wed 3 Thu 4 Fri 5 Sat 6 Sun 7 Mon 8 Tue 9 0/2 1 Job Wed 10 Thu 11 Fri 12 Sat 13…" at bounding box center [290, 160] width 581 height 199
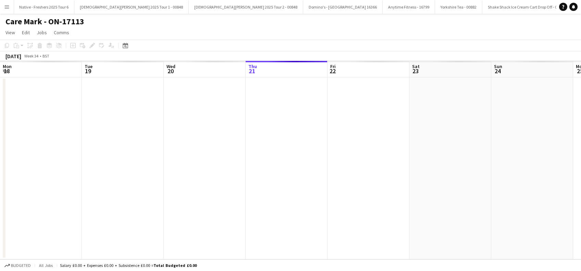
scroll to position [0, 164]
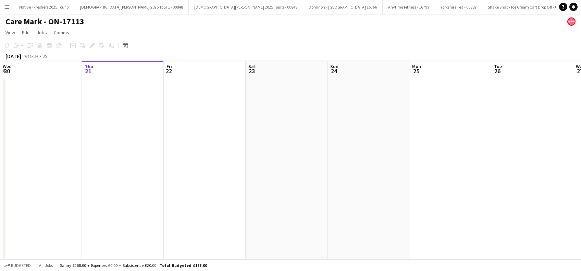
click at [5, 2] on button "Menu" at bounding box center [7, 7] width 14 height 14
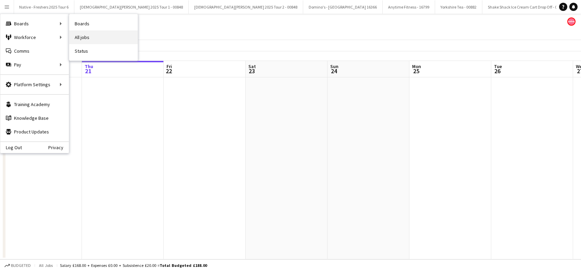
click at [87, 36] on link "All jobs" at bounding box center [103, 37] width 68 height 14
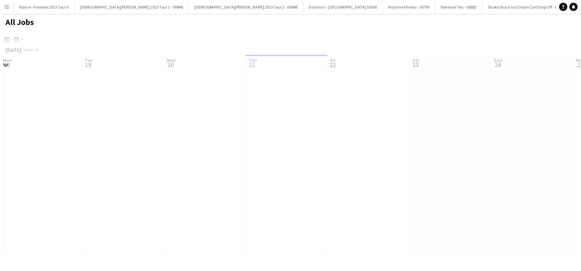
scroll to position [0, 164]
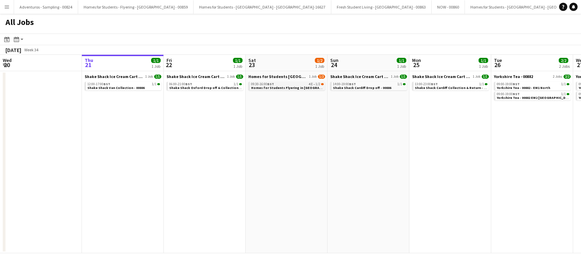
click at [284, 88] on span "Homes for Students Flyering in Leeds - 00884" at bounding box center [300, 88] width 99 height 4
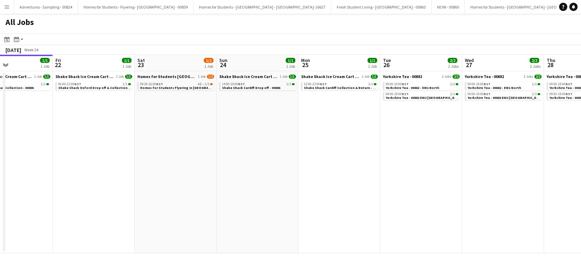
drag, startPoint x: 366, startPoint y: 150, endPoint x: 255, endPoint y: 170, distance: 112.7
click at [255, 170] on app-calendar-viewport "Mon 18 Tue 19 Wed 20 Thu 21 1/1 1 Job Fri 22 1/1 1 Job Sat 23 1/2 1 Job Sun 24 …" at bounding box center [290, 154] width 581 height 199
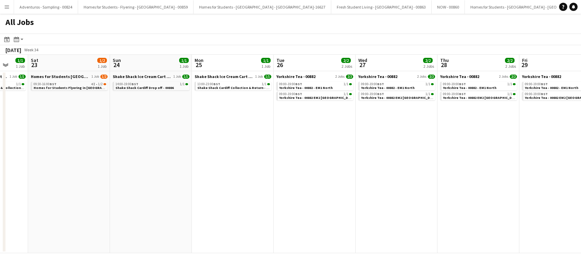
scroll to position [0, 241]
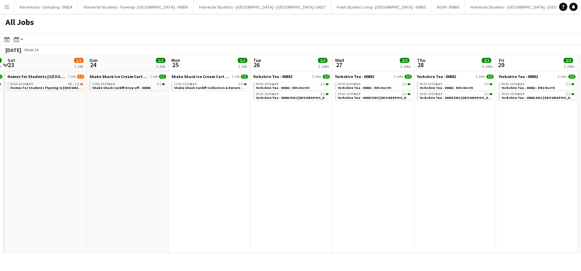
drag, startPoint x: 457, startPoint y: 174, endPoint x: 328, endPoint y: 201, distance: 132.4
click at [328, 201] on app-calendar-viewport "Wed 20 Thu 21 1/1 1 Job Fri 22 1/1 1 Job Sat 23 1/2 1 Job Sun 24 1/1 1 Job Mon …" at bounding box center [290, 154] width 581 height 199
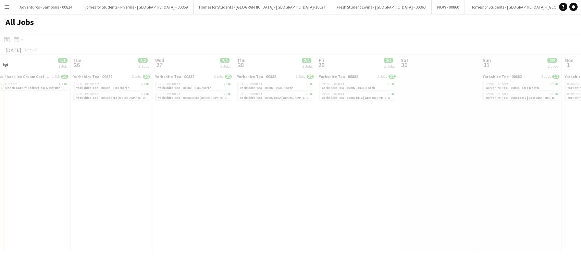
drag, startPoint x: 448, startPoint y: 164, endPoint x: 326, endPoint y: 157, distance: 122.1
click at [182, 203] on app-all-jobs "All Jobs Date picker AUG 2025 AUG 2025 Monday M Tuesday T Wednesday W Thursday …" at bounding box center [290, 134] width 581 height 240
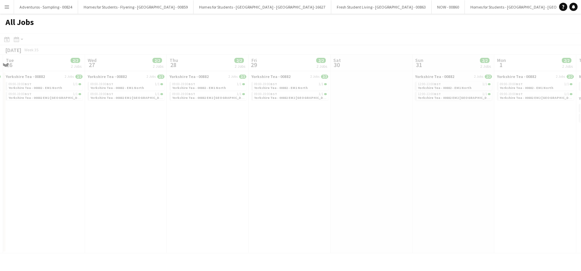
drag, startPoint x: 345, startPoint y: 163, endPoint x: 108, endPoint y: 212, distance: 242.4
click at [108, 212] on app-calendar-viewport "Sat 23 1/2 1 Job Sun 24 1/1 1 Job Mon 25 1/1 1 Job Tue 26 2/2 2 Jobs Wed 27 2/2…" at bounding box center [290, 154] width 581 height 199
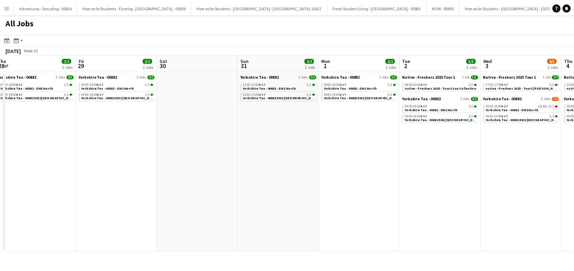
scroll to position [0, 216]
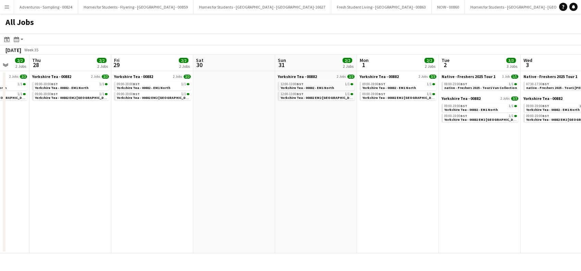
click at [211, 225] on app-all-jobs "All Jobs Date picker AUG 2025 AUG 2025 Monday M Tuesday T Wednesday W Thursday …" at bounding box center [290, 134] width 581 height 240
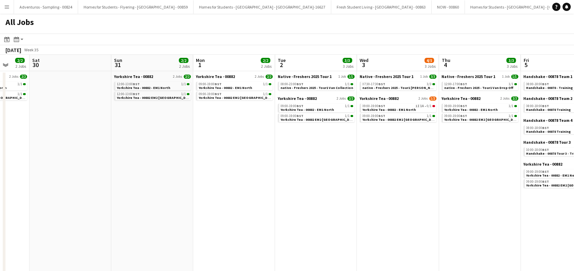
click at [314, 202] on app-date-cell "Native - Freshers 2025 Tour 1 1 Job 1/1 08:00-23:00 BST 1/1 native - Freshers 2…" at bounding box center [316, 200] width 82 height 259
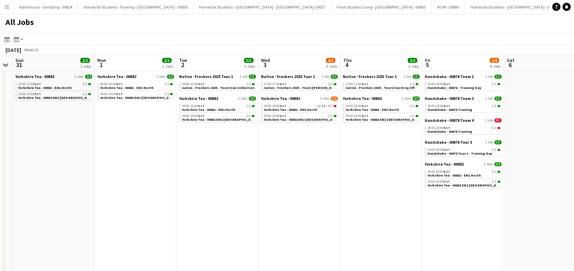
scroll to position [0, 195]
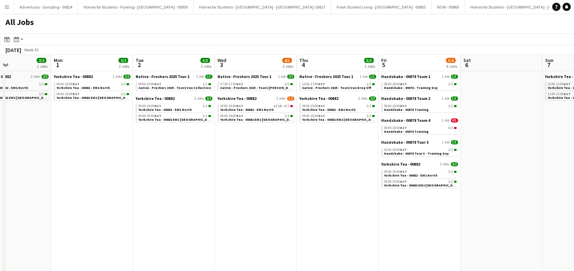
drag, startPoint x: 397, startPoint y: 204, endPoint x: 255, endPoint y: 233, distance: 145.5
click at [255, 233] on app-calendar-viewport "Fri 29 2/2 2 Jobs Sat 30 Sun 31 2/2 2 Jobs Mon 1 2/2 2 Jobs Tue 2 3/3 3 Jobs We…" at bounding box center [287, 192] width 574 height 275
click at [268, 109] on span "Yorkshire Tea - 00882 - EM1 North" at bounding box center [246, 110] width 53 height 4
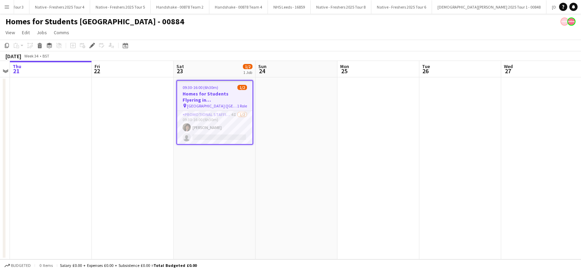
scroll to position [0, 2156]
click at [207, 127] on app-card-role "Promotional Staffing (Brand Ambassadors) 4I [DATE] 09:30-16:00 (6h30m) [PERSON_…" at bounding box center [214, 127] width 75 height 33
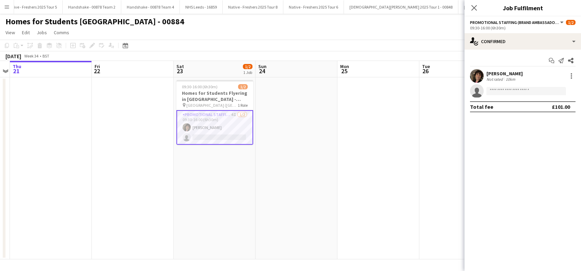
click at [308, 160] on app-date-cell at bounding box center [296, 168] width 82 height 182
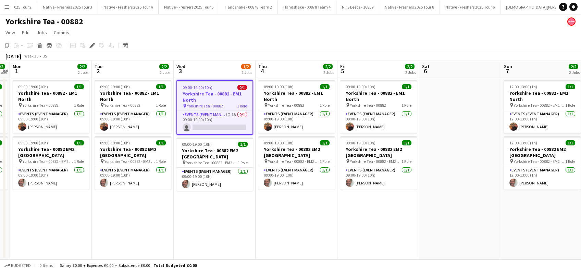
click at [196, 230] on app-date-cell "09:00-19:00 (10h) 0/1 Yorkshire Tea - 00882 - EM1 North pin Yorkshire Tea - 008…" at bounding box center [215, 168] width 82 height 182
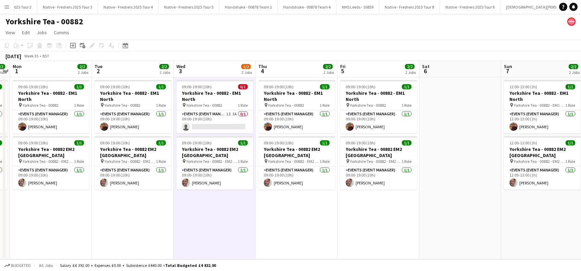
click at [139, 227] on app-date-cell "09:00-19:00 (10h) 1/1 Yorkshire Tea - 00882 - EM1 North pin Yorkshire Tea - 008…" at bounding box center [133, 168] width 82 height 182
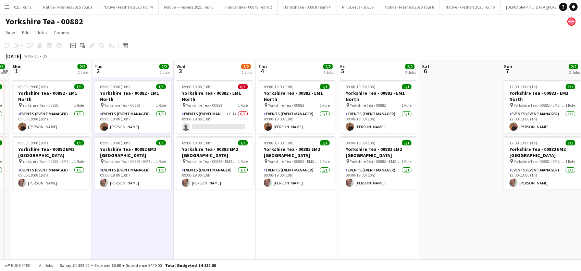
click at [169, 221] on app-date-cell "09:00-19:00 (10h) 1/1 Yorkshire Tea - 00882 - EM1 North pin Yorkshire Tea - 008…" at bounding box center [133, 168] width 82 height 182
